Goal: Information Seeking & Learning: Learn about a topic

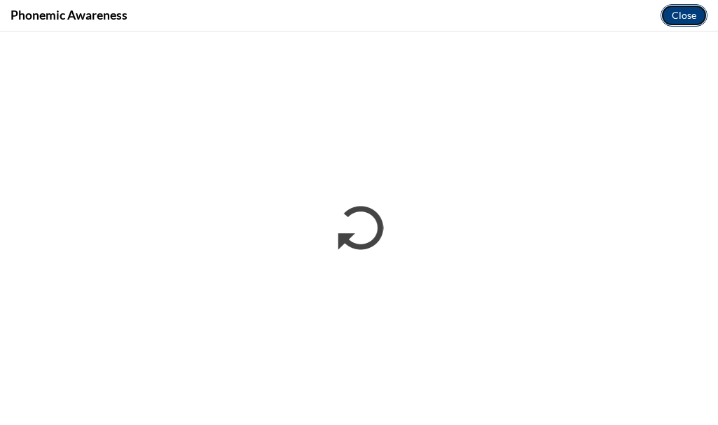
click at [687, 15] on button "Close" at bounding box center [684, 15] width 47 height 22
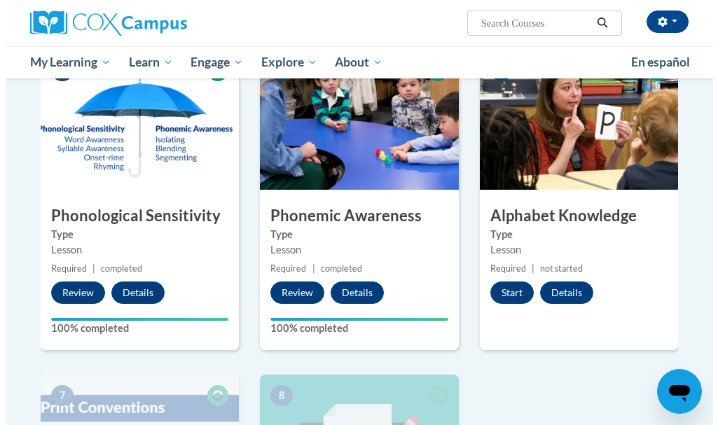
scroll to position [681, 0]
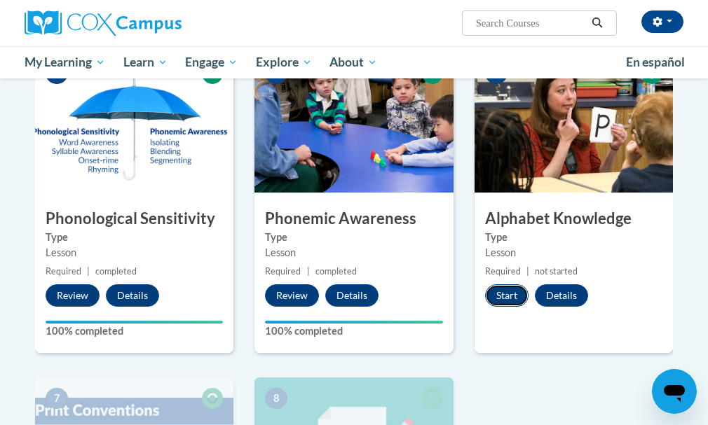
click at [514, 294] on button "Start" at bounding box center [506, 295] width 43 height 22
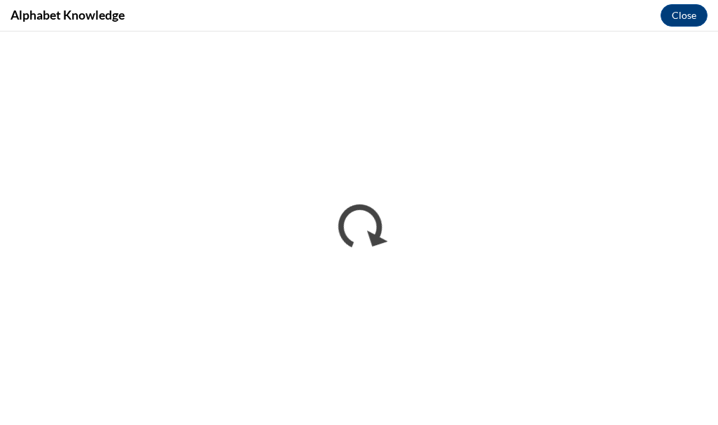
scroll to position [0, 0]
